Goal: Transaction & Acquisition: Download file/media

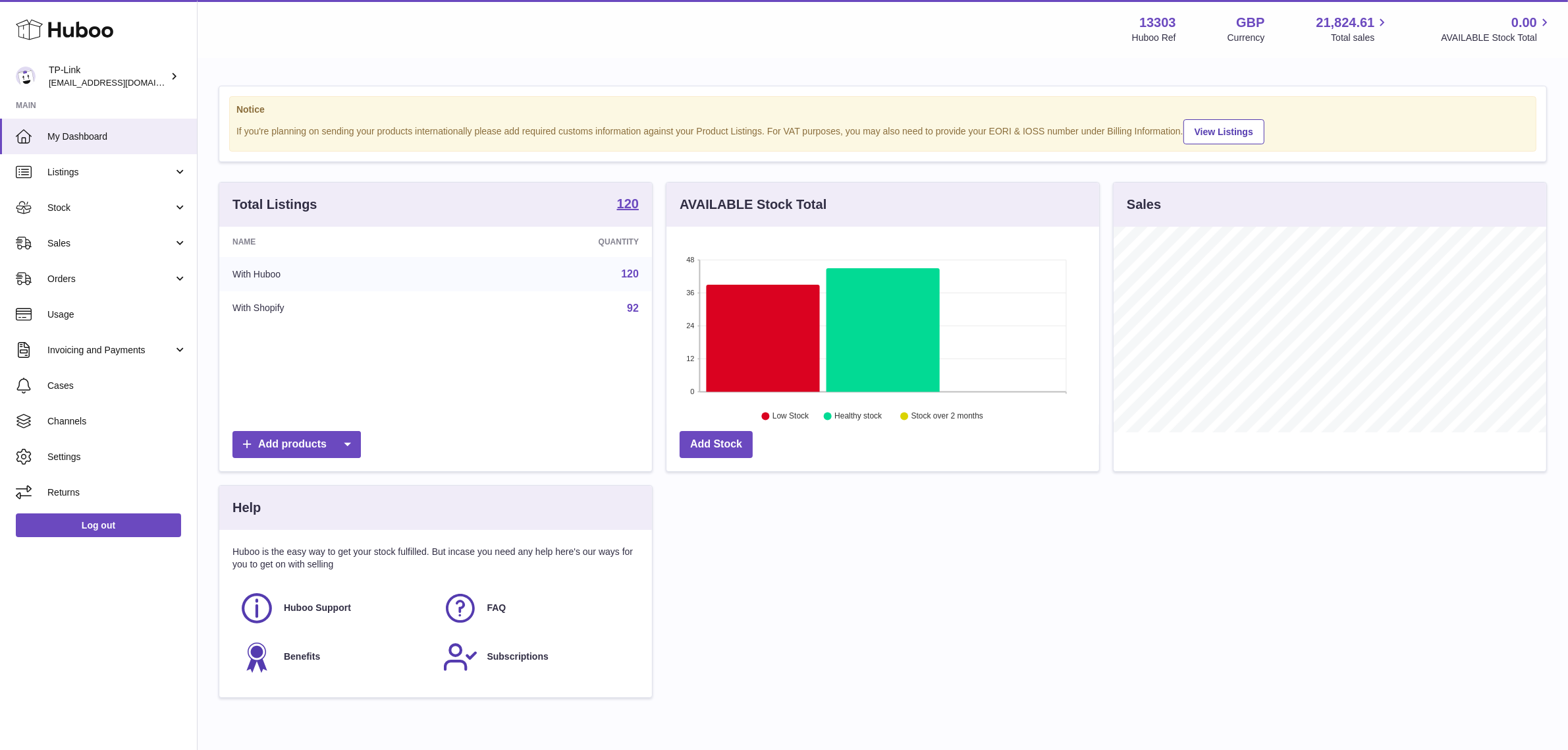
scroll to position [205, 432]
click at [124, 162] on link "Listings" at bounding box center [98, 172] width 197 height 36
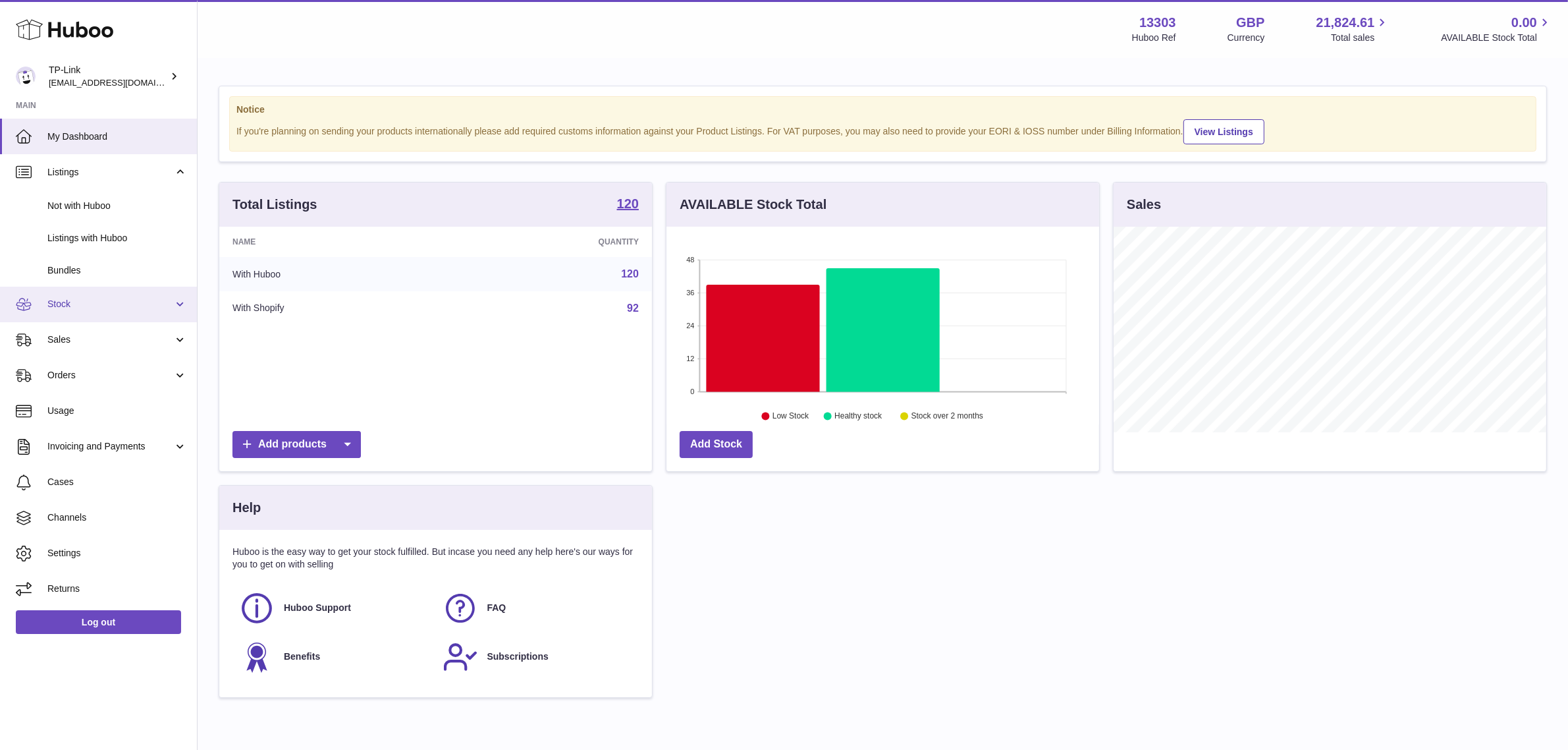
click at [116, 301] on span "Stock" at bounding box center [110, 304] width 126 height 12
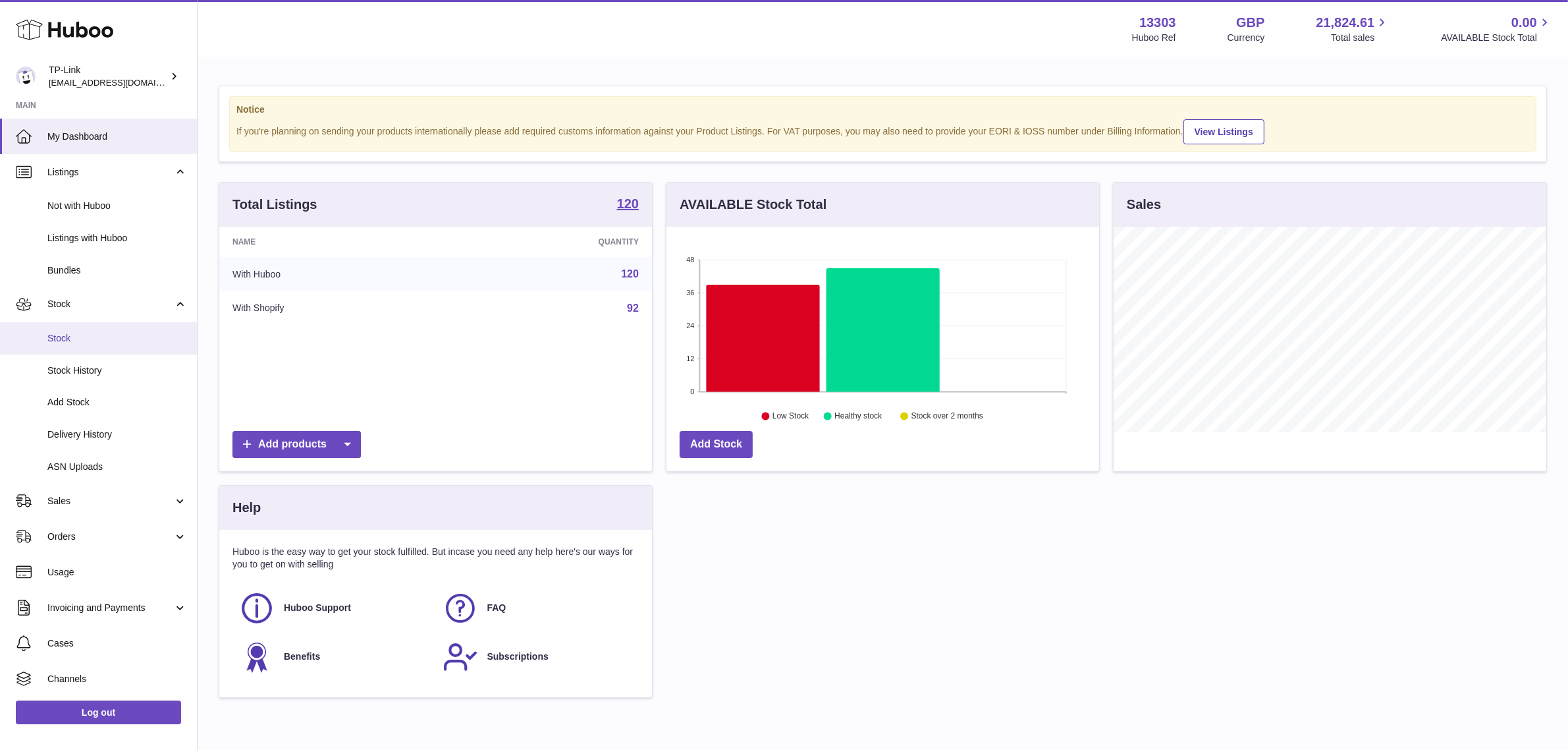
click at [102, 344] on link "Stock" at bounding box center [98, 338] width 197 height 32
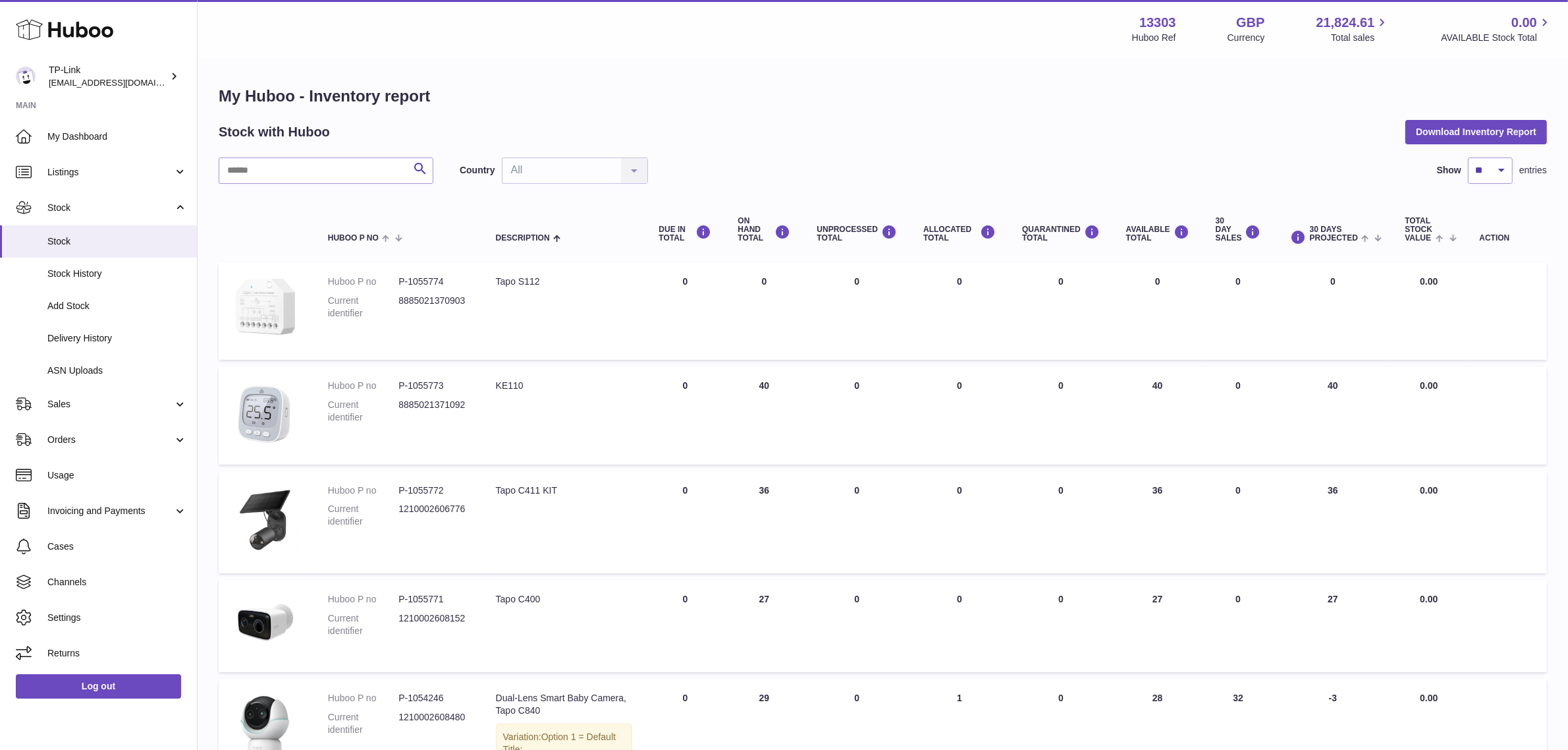
click at [815, 139] on div "Stock with Huboo Download Inventory Report" at bounding box center [882, 132] width 1329 height 24
click at [940, 155] on div "My Huboo - Inventory report Stock with Huboo Download Inventory Report Search C…" at bounding box center [882, 729] width 1329 height 1287
click at [812, 116] on div "My Huboo - Inventory report Stock with Huboo Download Inventory Report Search C…" at bounding box center [882, 729] width 1329 height 1287
click at [890, 139] on div "Stock with Huboo Download Inventory Report" at bounding box center [882, 132] width 1329 height 24
click at [1176, 163] on div "Search Country All All No elements found. Consider changing the search query. L…" at bounding box center [882, 170] width 1329 height 26
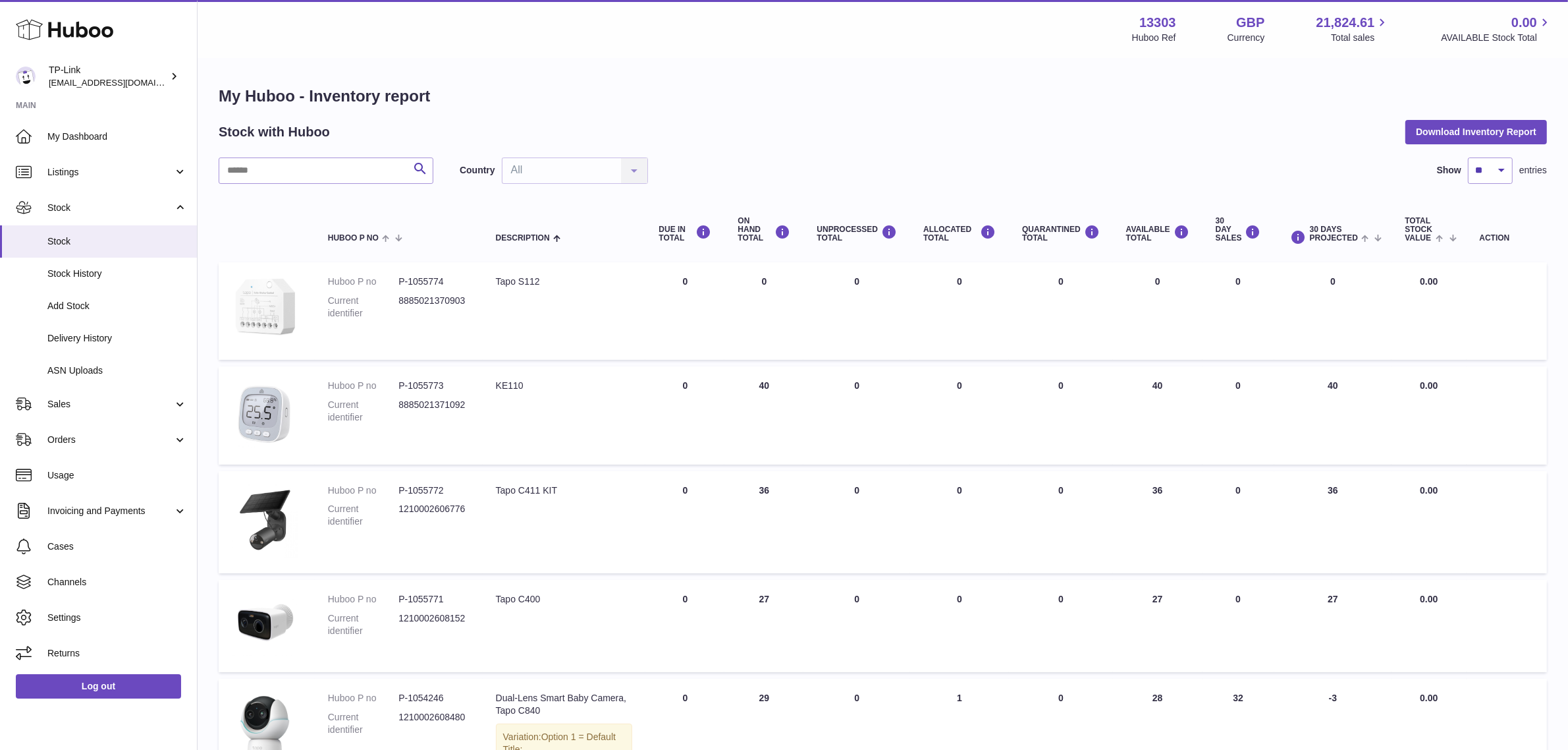
click at [1147, 137] on div "Stock with Huboo Download Inventory Report" at bounding box center [882, 132] width 1329 height 24
click at [1420, 130] on button "Download Inventory Report" at bounding box center [1476, 132] width 142 height 24
click at [865, 102] on h1 "My Huboo - Inventory report" at bounding box center [882, 96] width 1329 height 21
